Goal: Find specific page/section: Find specific page/section

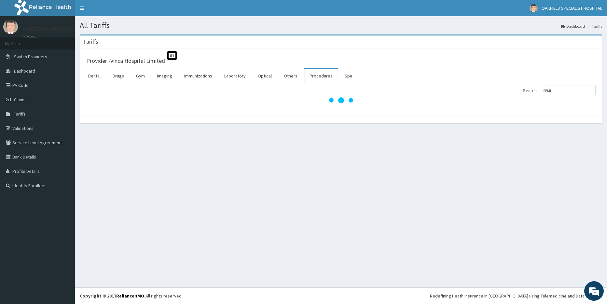
click at [553, 92] on input "SEMI" at bounding box center [568, 91] width 56 height 10
type input "MEAL"
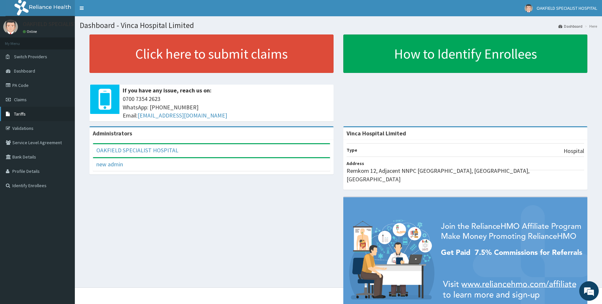
click at [21, 116] on span "Tariffs" at bounding box center [20, 114] width 12 height 6
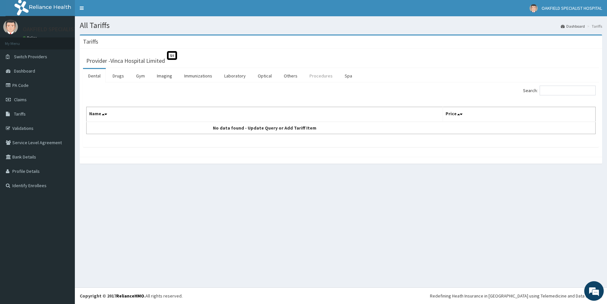
click at [318, 76] on link "Procedures" at bounding box center [321, 76] width 34 height 14
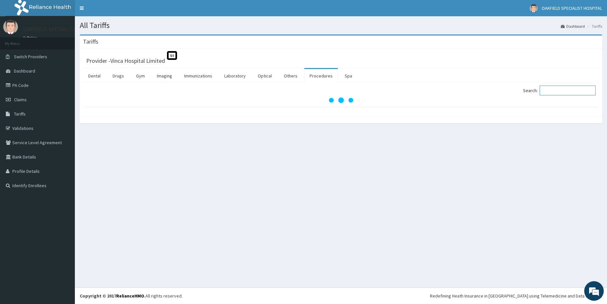
click at [557, 92] on input "Search:" at bounding box center [568, 91] width 56 height 10
type input "S"
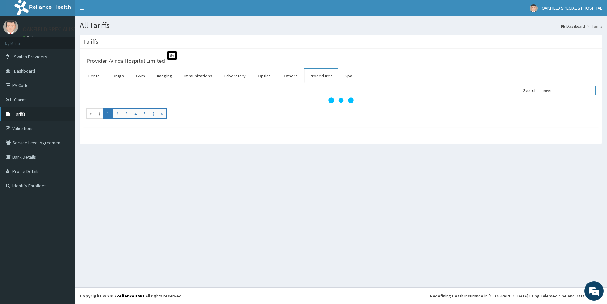
type input "MEAL"
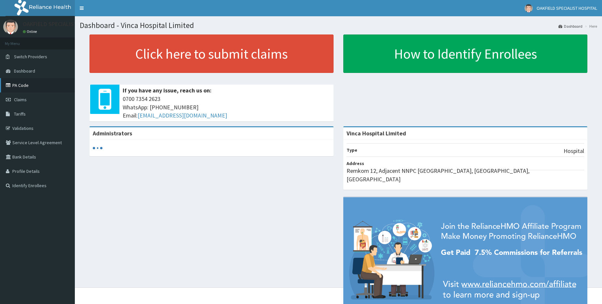
click at [27, 88] on link "PA Code" at bounding box center [37, 85] width 75 height 14
